Goal: Task Accomplishment & Management: Manage account settings

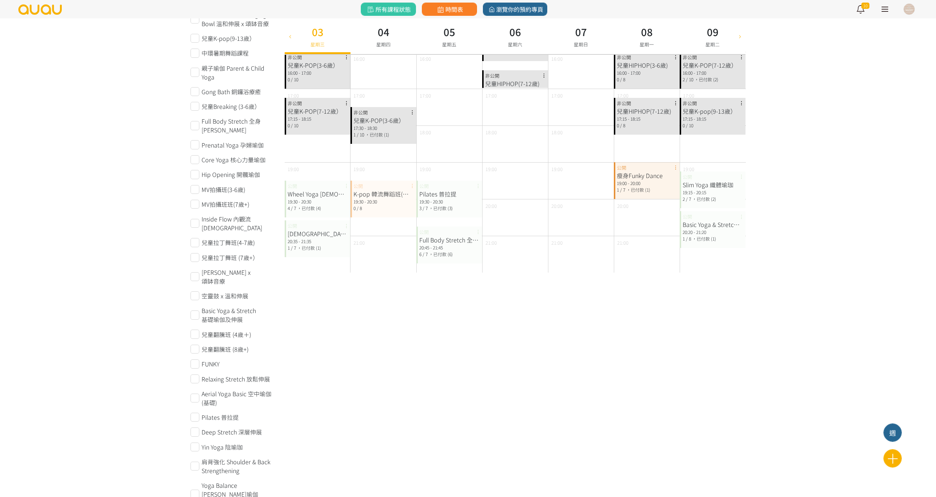
scroll to position [294, 0]
click at [313, 243] on div "20:35 - 21:35" at bounding box center [318, 240] width 60 height 7
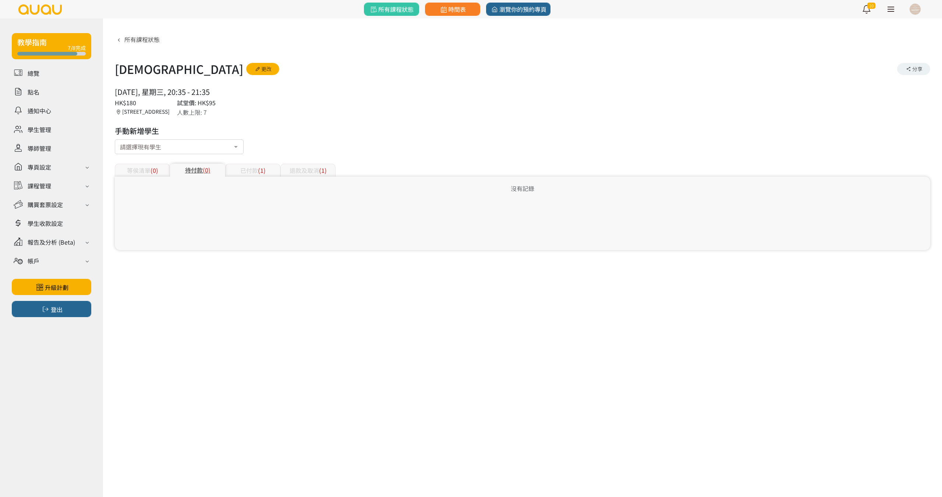
drag, startPoint x: 247, startPoint y: 179, endPoint x: 257, endPoint y: 175, distance: 10.9
click at [247, 179] on div "沒有記錄" at bounding box center [522, 214] width 815 height 74
click at [306, 168] on div "退款及取消 (1)" at bounding box center [307, 170] width 55 height 13
click at [257, 166] on div "已付款 (1)" at bounding box center [252, 170] width 55 height 13
click at [254, 69] on icon at bounding box center [257, 69] width 7 height 5
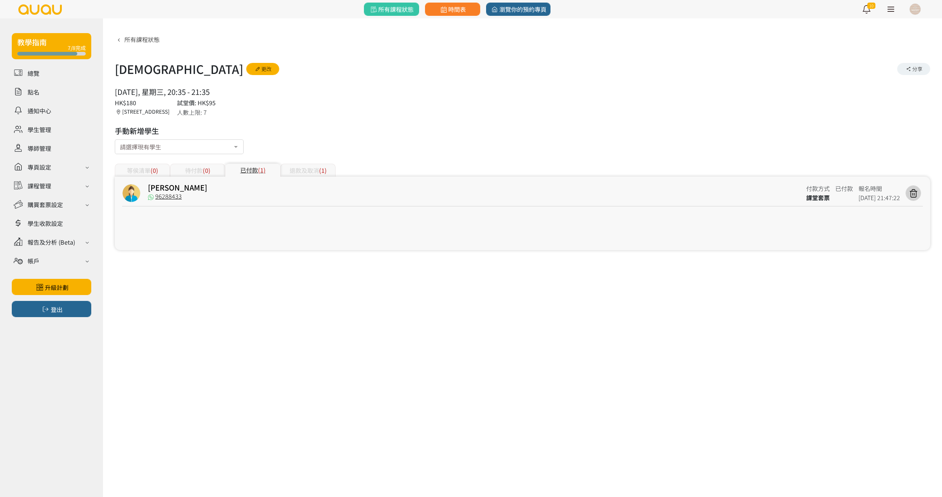
click at [893, 8] on link at bounding box center [890, 9] width 18 height 18
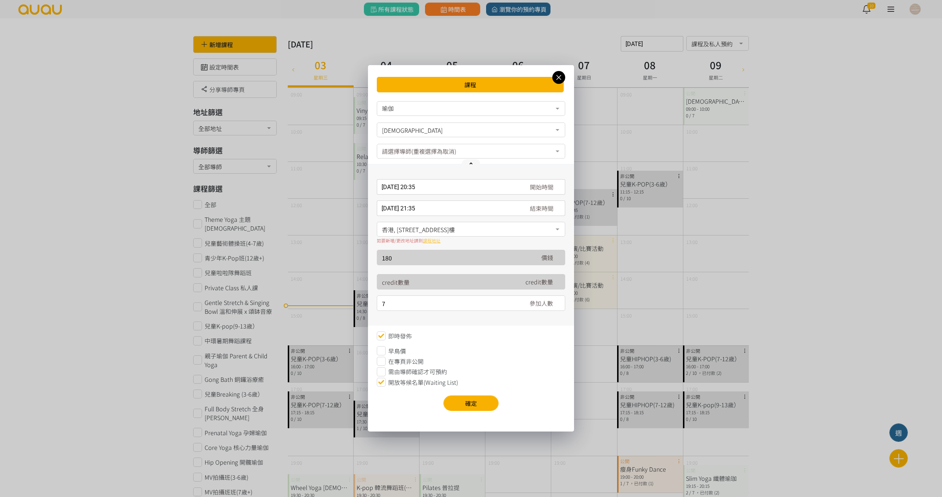
click at [402, 358] on span "在專頁非公開" at bounding box center [405, 361] width 35 height 9
click at [463, 401] on button "確定" at bounding box center [470, 402] width 55 height 15
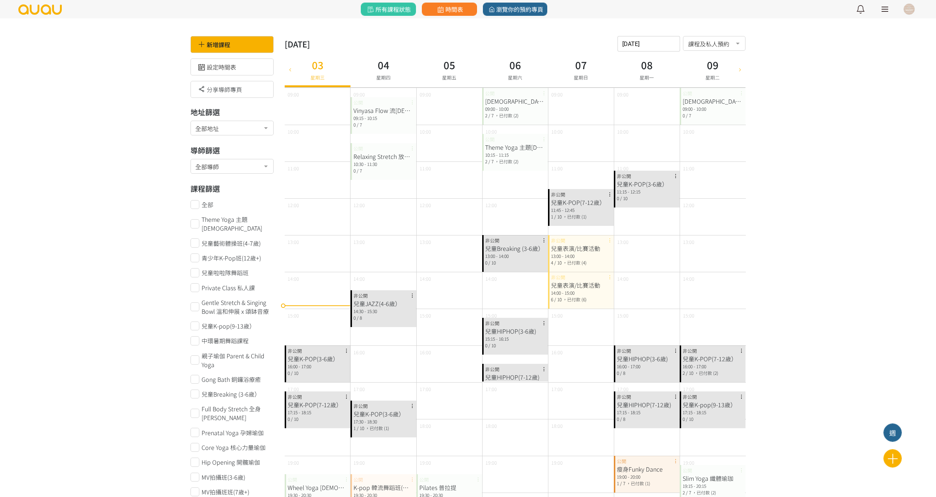
click at [909, 10] on div at bounding box center [909, 9] width 11 height 11
click at [847, 90] on link "管理你的 auau 導師帳戶" at bounding box center [858, 86] width 71 height 12
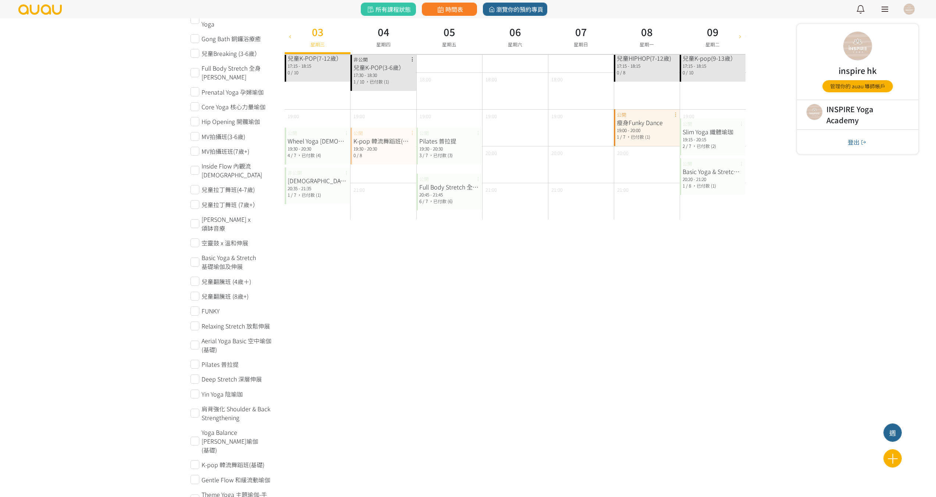
scroll to position [368, 0]
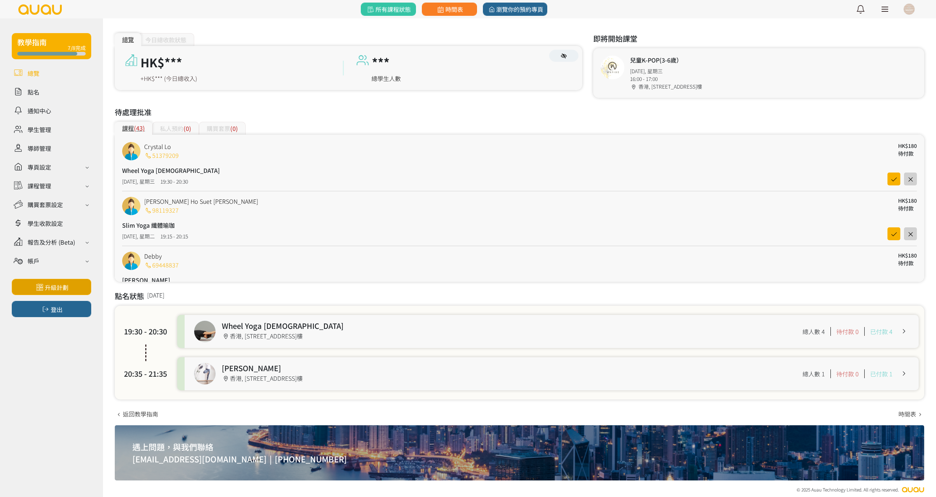
click at [56, 288] on link "升級計劃" at bounding box center [51, 287] width 79 height 16
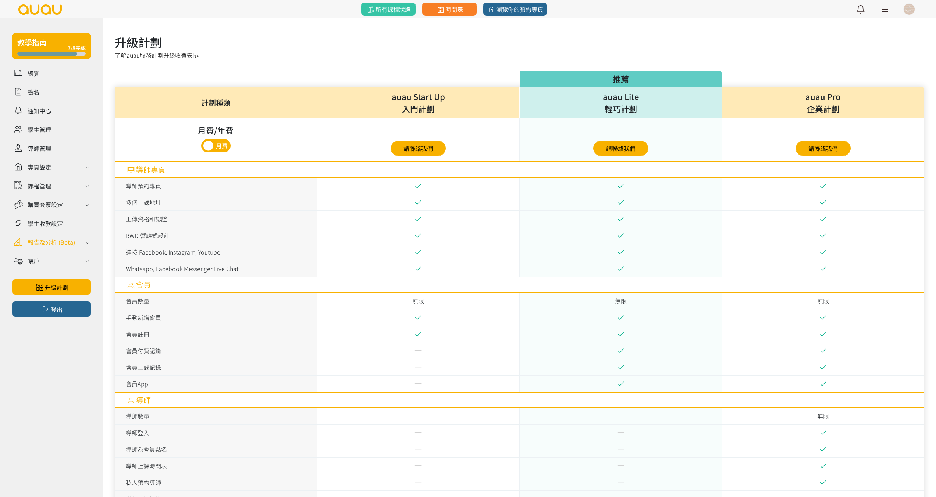
click at [71, 245] on div "報告及分析 (Beta)" at bounding box center [51, 242] width 47 height 9
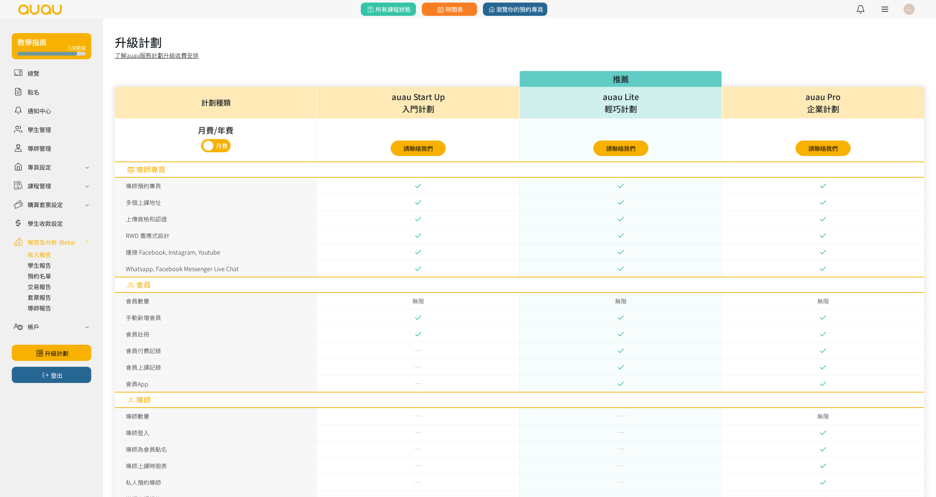
click at [46, 254] on link at bounding box center [60, 254] width 64 height 9
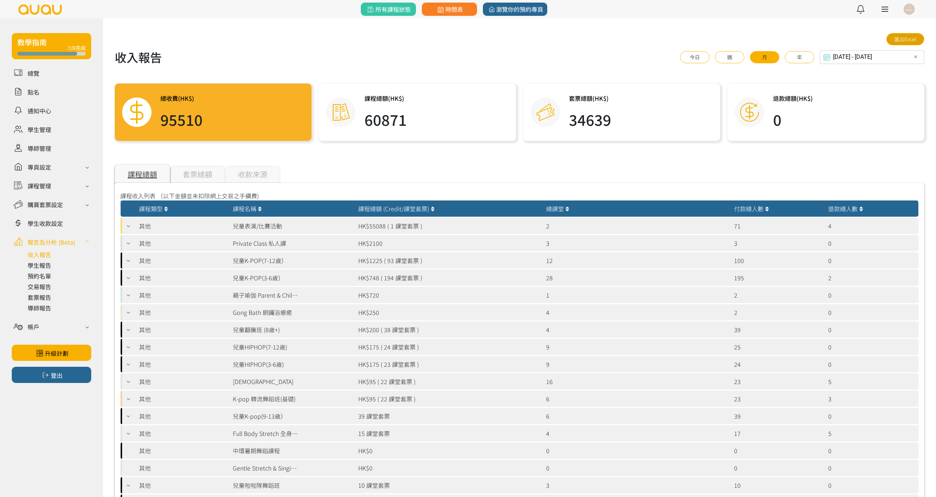
click at [906, 43] on link "匯出Excel" at bounding box center [906, 39] width 38 height 12
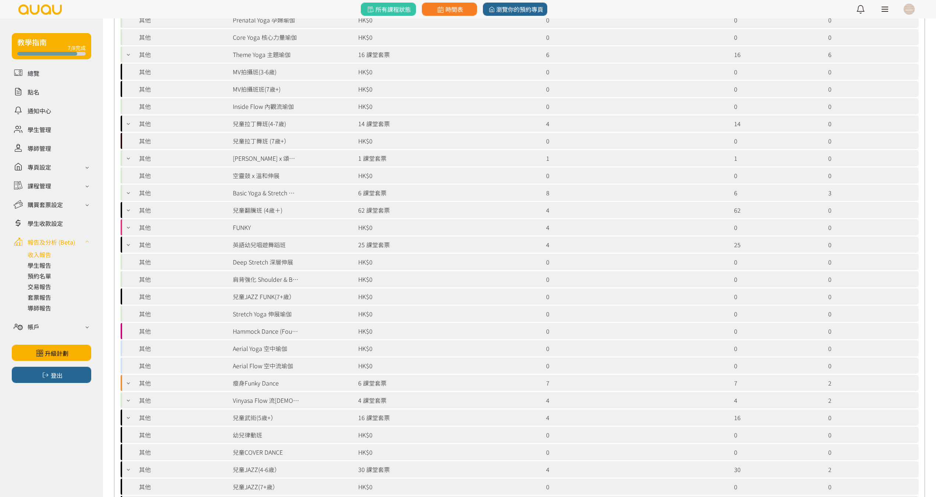
scroll to position [368, 0]
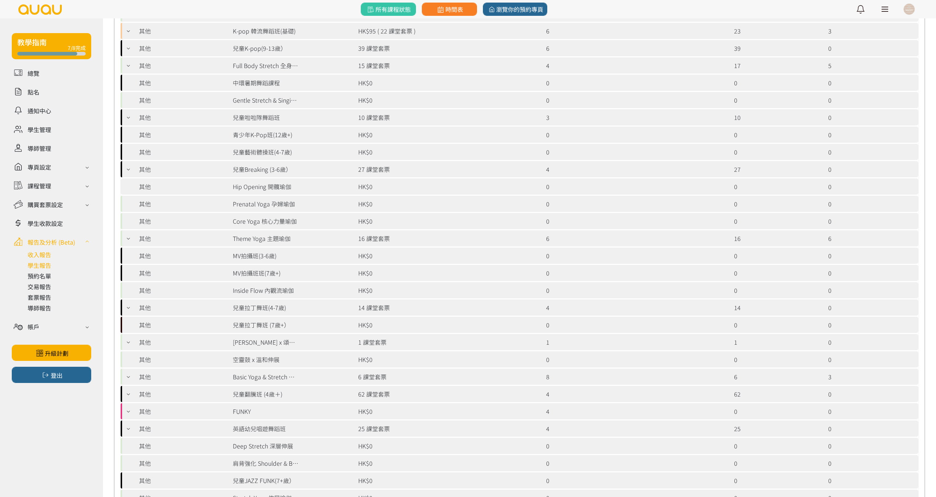
click at [46, 267] on link at bounding box center [60, 265] width 64 height 9
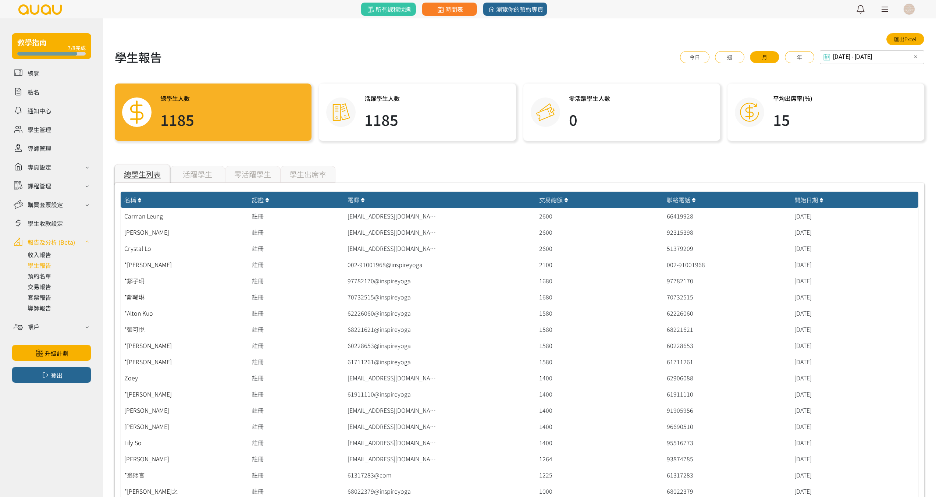
click at [254, 172] on div "零活躍學生" at bounding box center [252, 174] width 55 height 17
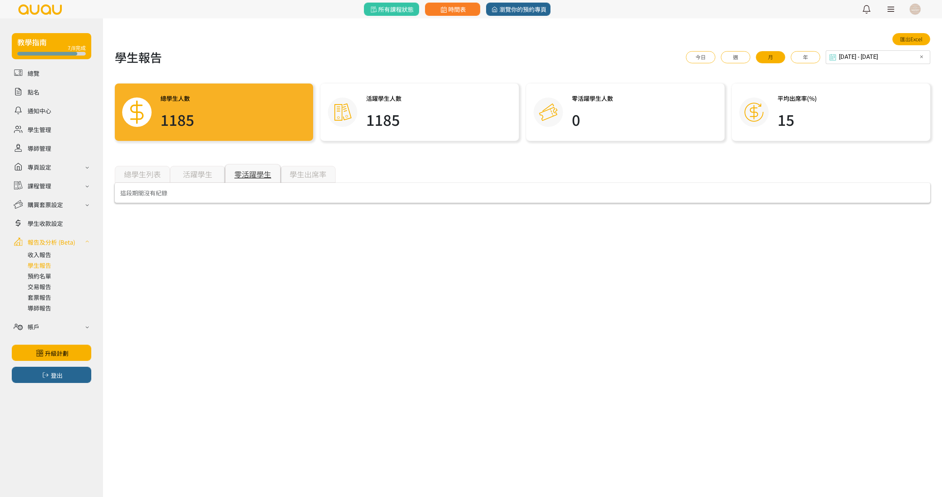
drag, startPoint x: 193, startPoint y: 174, endPoint x: 147, endPoint y: 173, distance: 46.4
click at [193, 175] on div "活躍學生" at bounding box center [197, 174] width 55 height 17
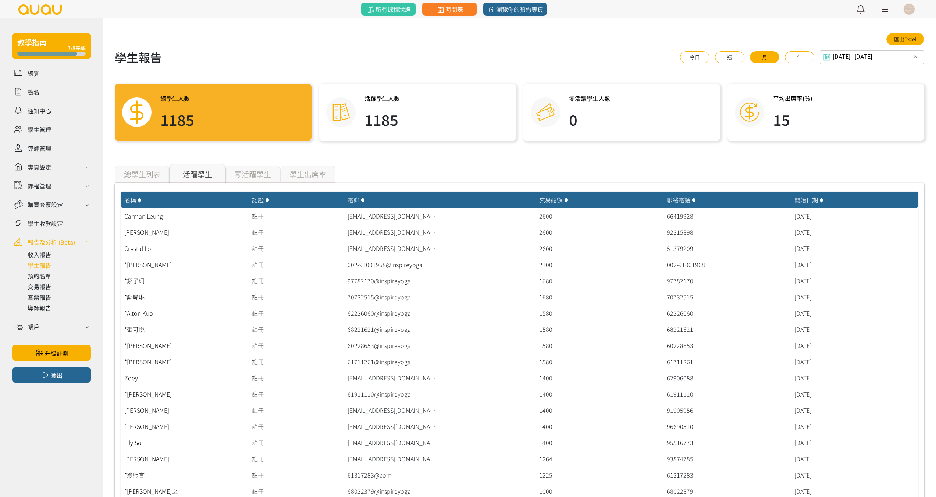
click at [370, 116] on h1 "1185" at bounding box center [382, 120] width 35 height 22
drag, startPoint x: 393, startPoint y: 117, endPoint x: 418, endPoint y: 116, distance: 24.7
click at [417, 117] on div "活躍學生人數 1185" at bounding box center [417, 112] width 197 height 57
click at [414, 133] on div "活躍學生人數 1185" at bounding box center [417, 112] width 197 height 57
click at [159, 174] on div "總學生列表" at bounding box center [142, 174] width 55 height 17
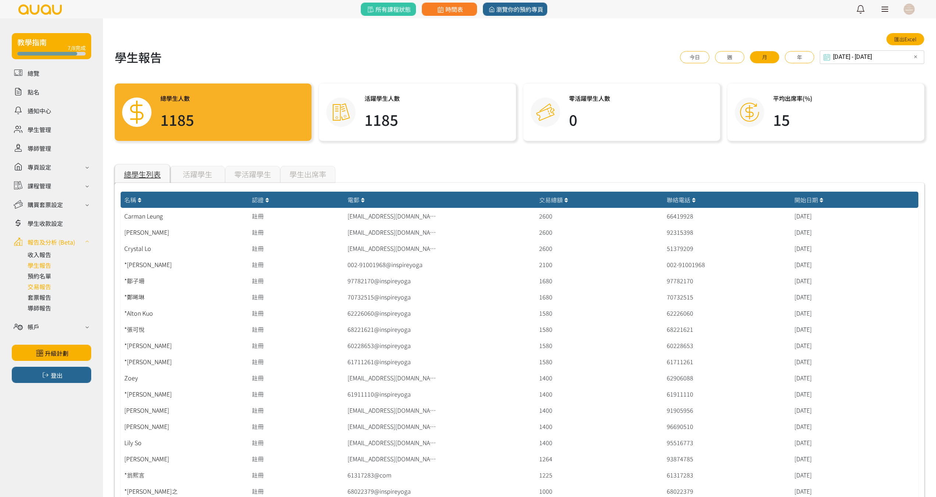
click at [41, 289] on link at bounding box center [60, 286] width 64 height 9
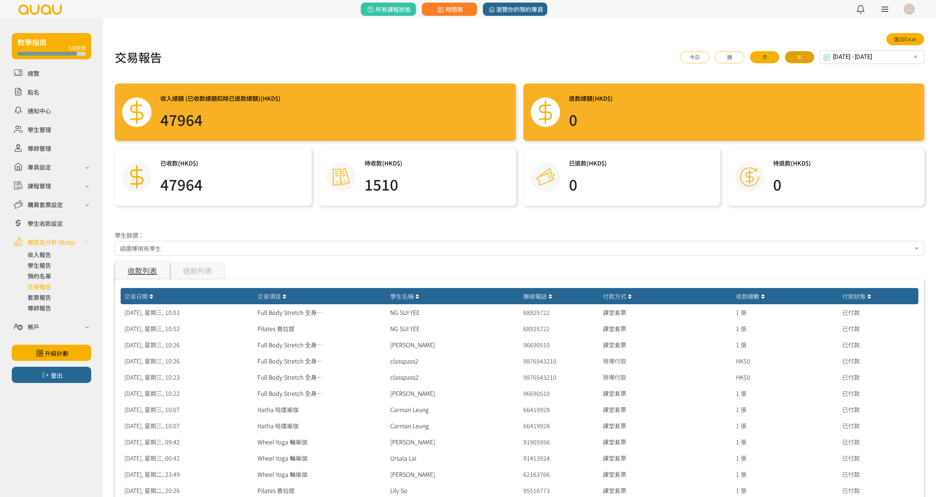
click at [813, 58] on button "年" at bounding box center [799, 57] width 29 height 12
type input "2024-09-03 - 2025-09-03"
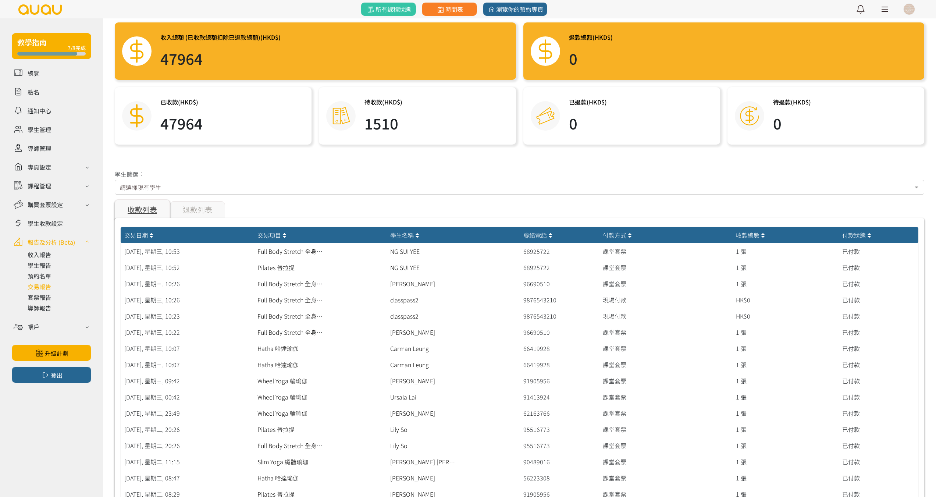
scroll to position [110, 0]
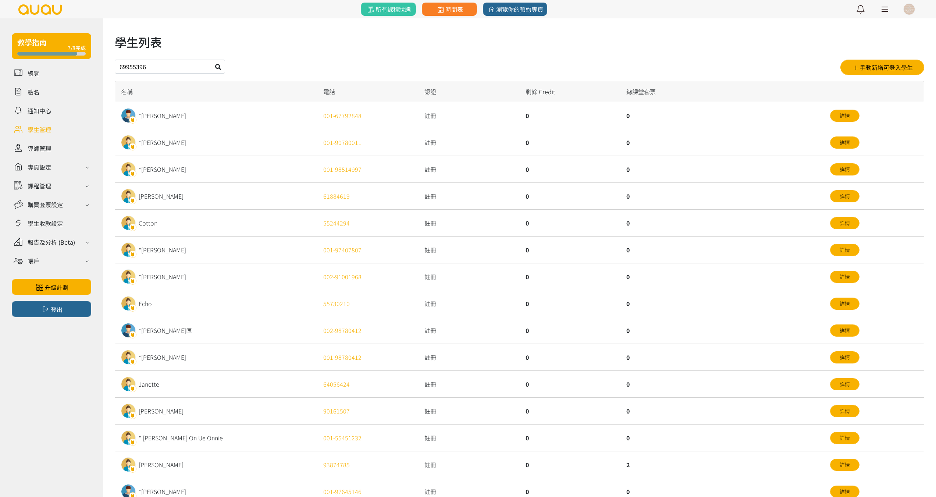
type input "69955396"
click at [220, 67] on icon at bounding box center [218, 67] width 6 height 6
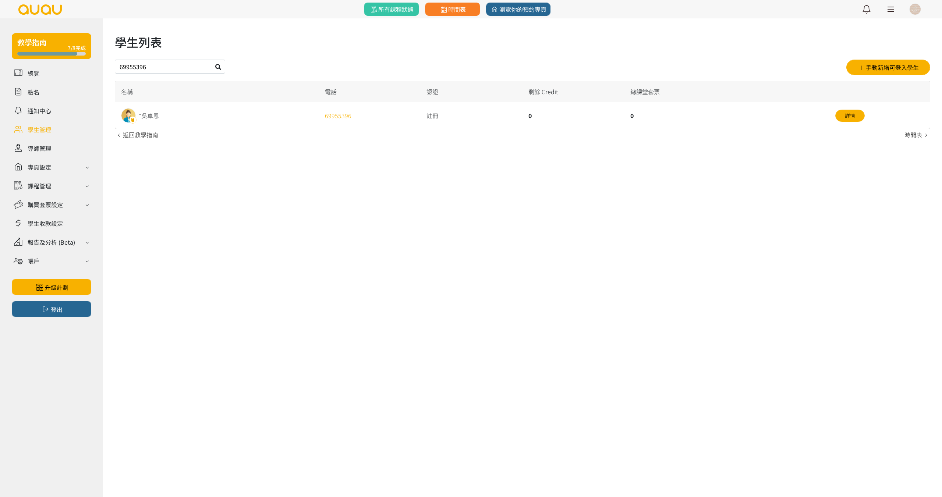
click at [160, 117] on div "*吳卓恩" at bounding box center [217, 115] width 204 height 26
click at [157, 116] on div "*吳卓恩" at bounding box center [149, 115] width 20 height 9
click at [847, 103] on div "詳情" at bounding box center [879, 115] width 102 height 26
click at [848, 110] on link "詳情" at bounding box center [849, 116] width 29 height 12
